Goal: Book appointment/travel/reservation

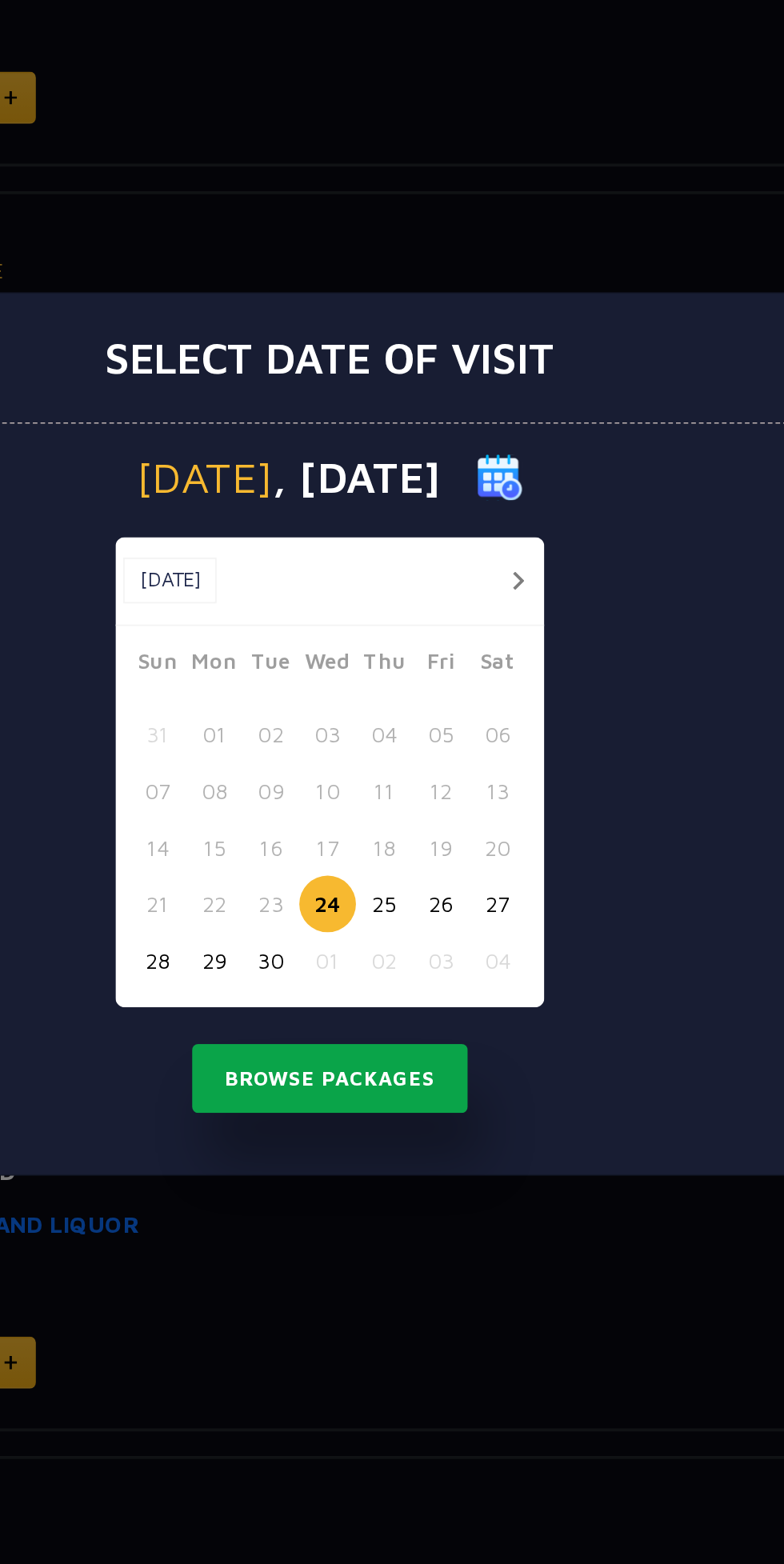
click at [440, 975] on button "Browse Packages" at bounding box center [392, 962] width 144 height 37
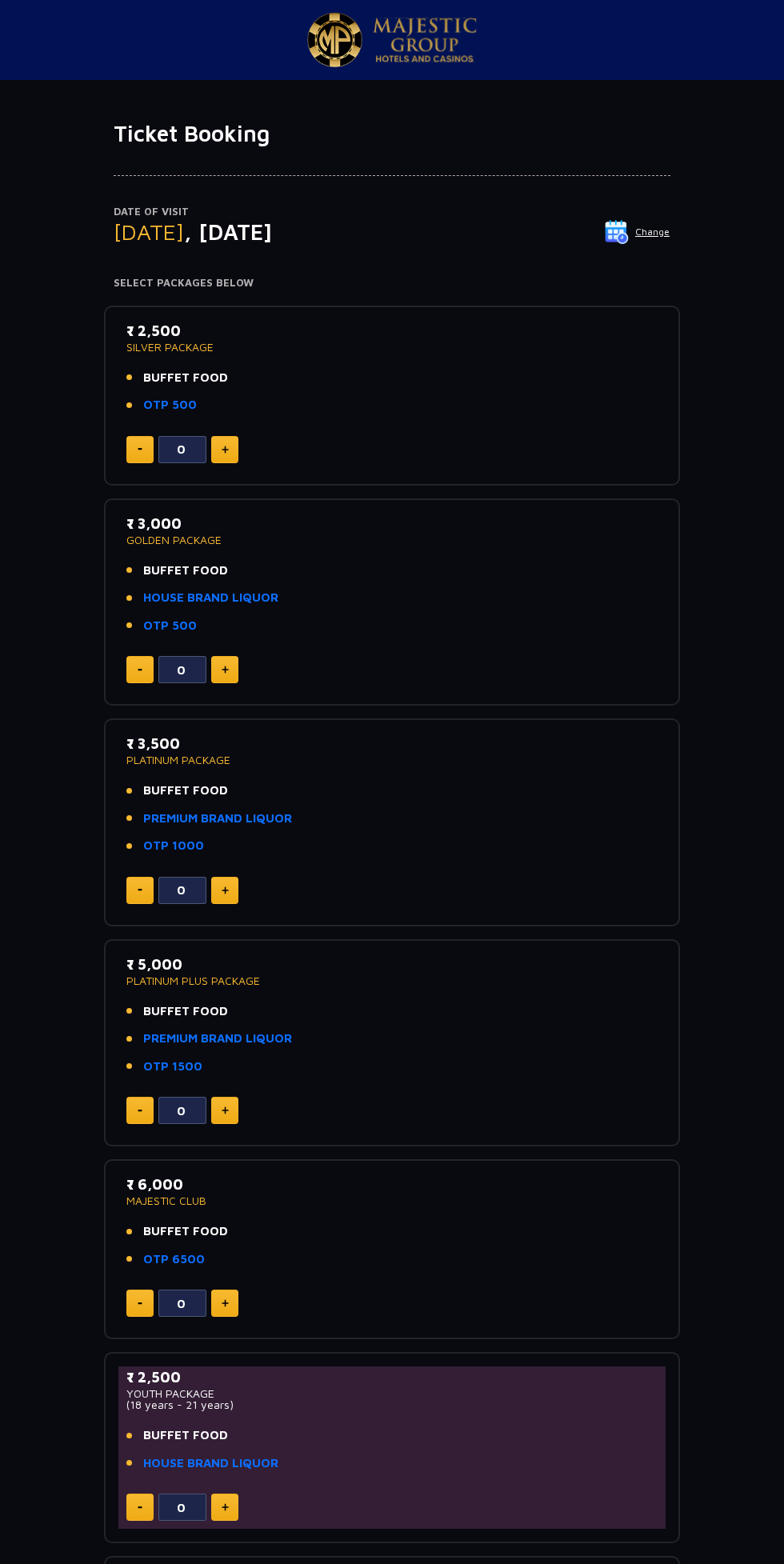
click at [625, 239] on img at bounding box center [617, 232] width 24 height 24
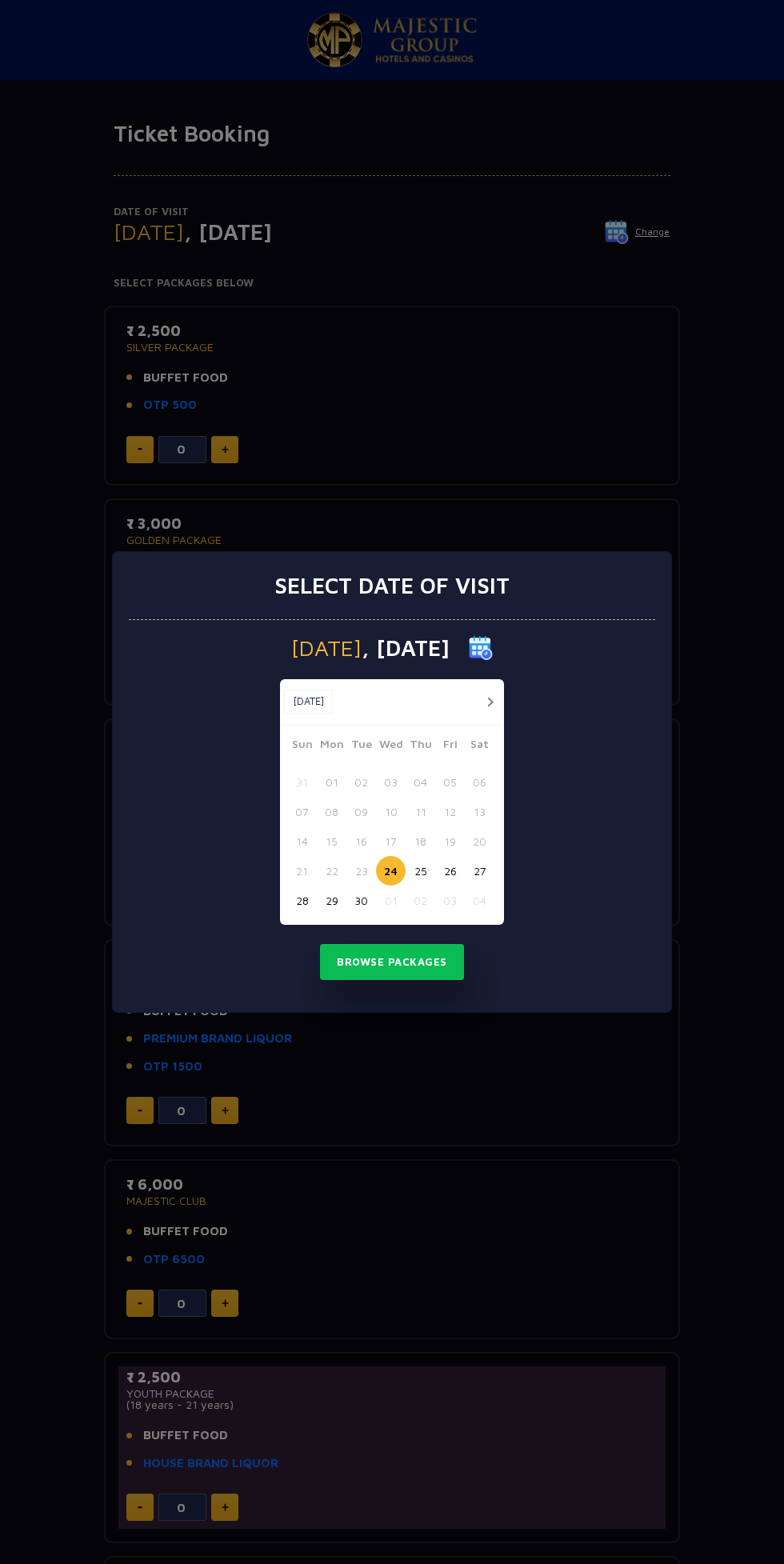
click at [449, 871] on button "26" at bounding box center [450, 871] width 30 height 30
click at [417, 963] on button "Browse Packages" at bounding box center [392, 962] width 144 height 37
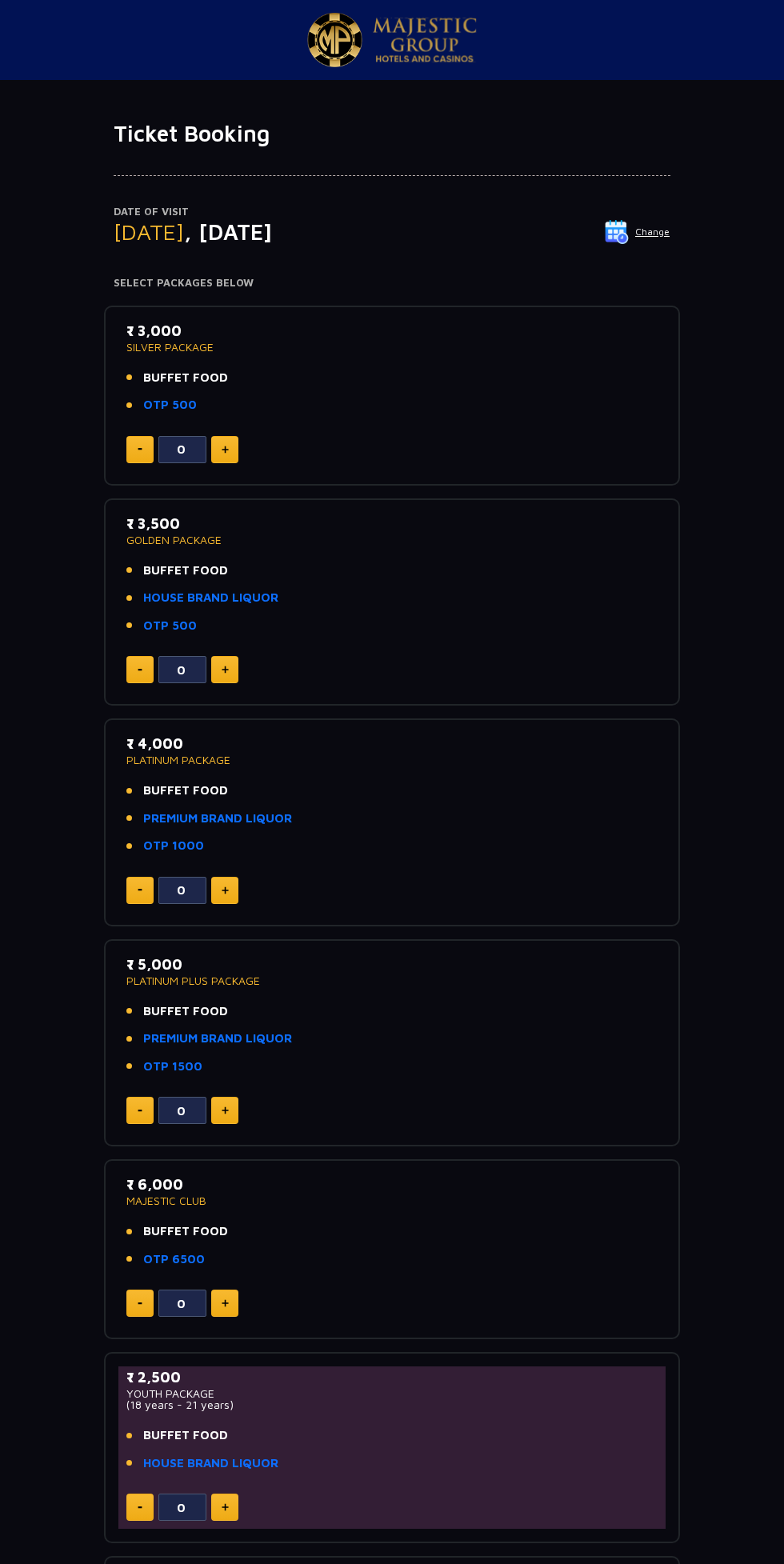
click at [594, 214] on p "Date of Visit" at bounding box center [391, 212] width 557 height 16
